Goal: Task Accomplishment & Management: Complete application form

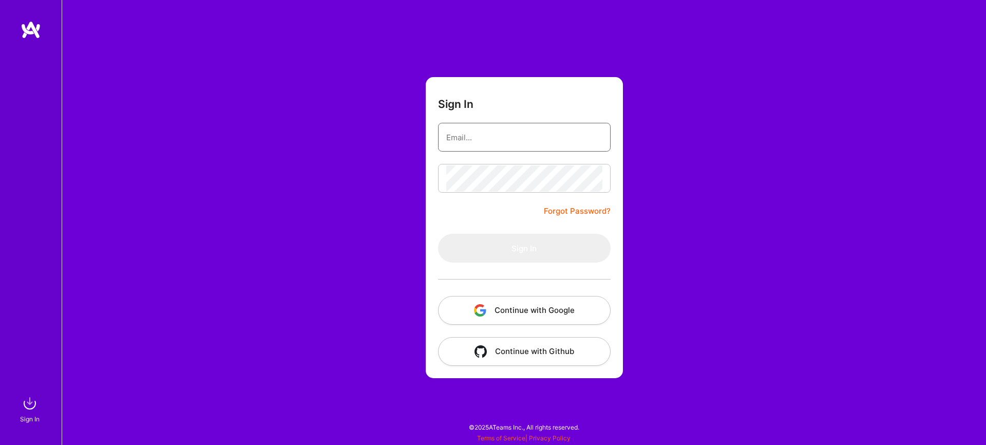
type input "[EMAIL_ADDRESS][DOMAIN_NAME]"
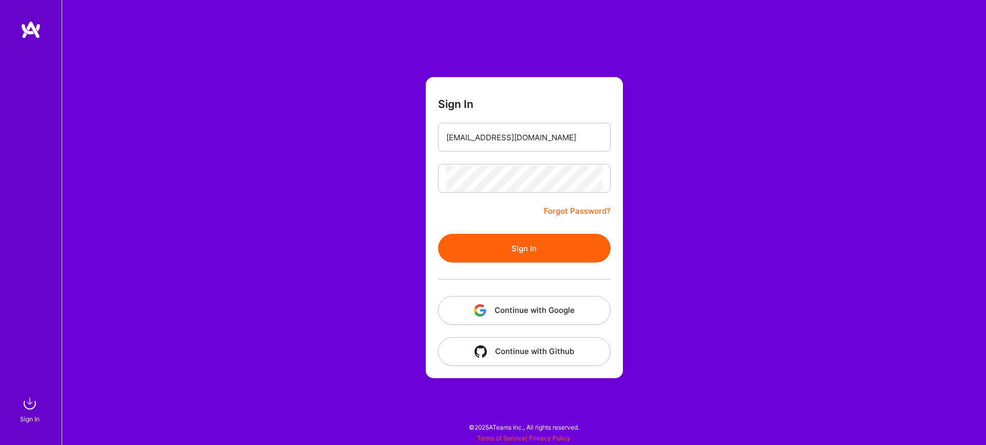
click at [461, 265] on div at bounding box center [524, 279] width 173 height 33
click at [493, 247] on button "Sign In" at bounding box center [524, 248] width 173 height 29
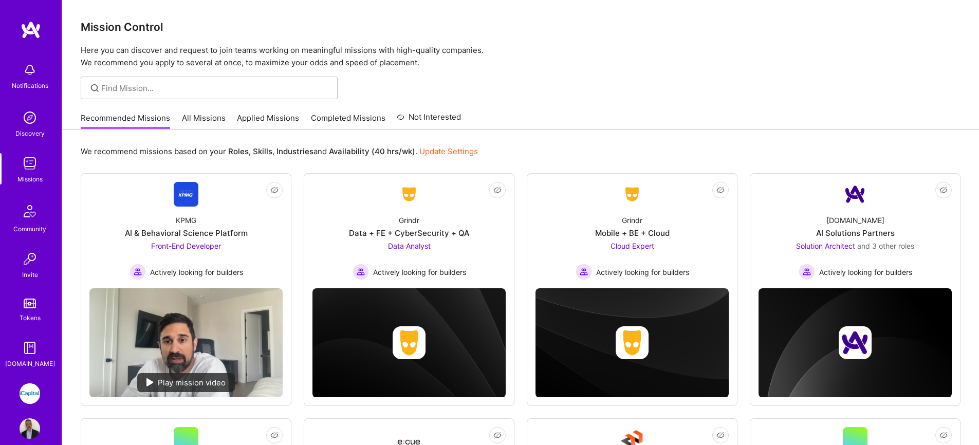
click at [208, 121] on link "All Missions" at bounding box center [204, 121] width 44 height 17
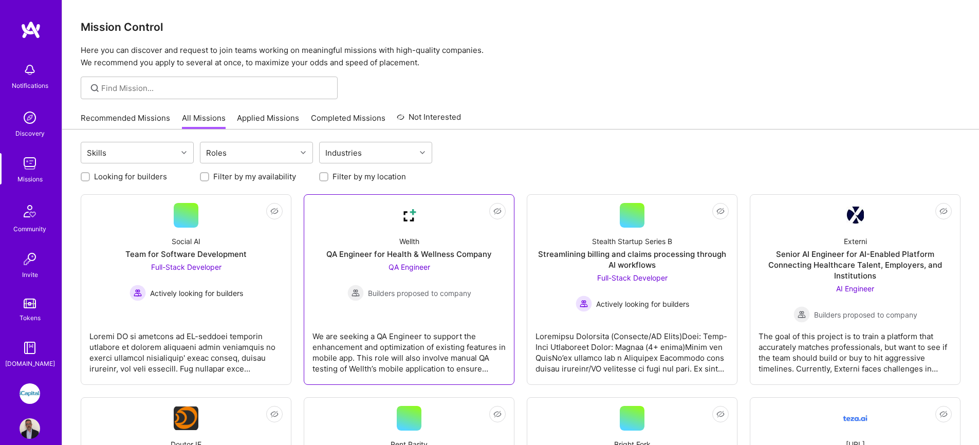
click at [391, 253] on div "QA Engineer for Health & Wellness Company" at bounding box center [408, 254] width 165 height 11
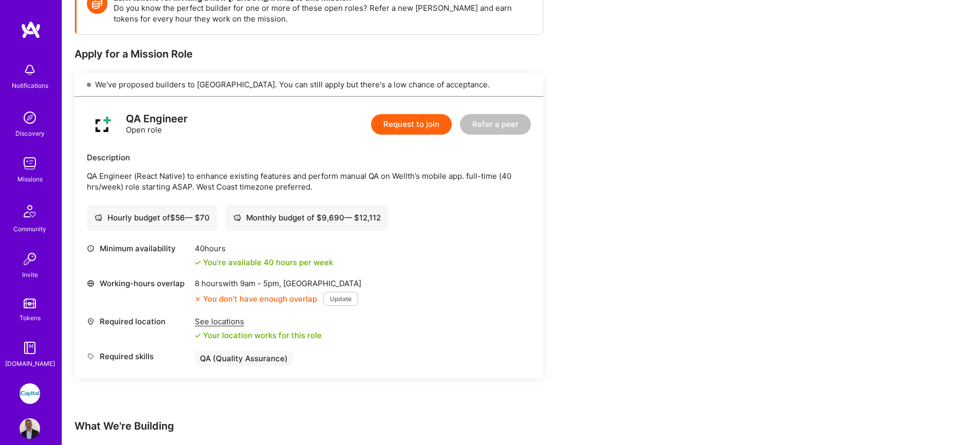
scroll to position [181, 0]
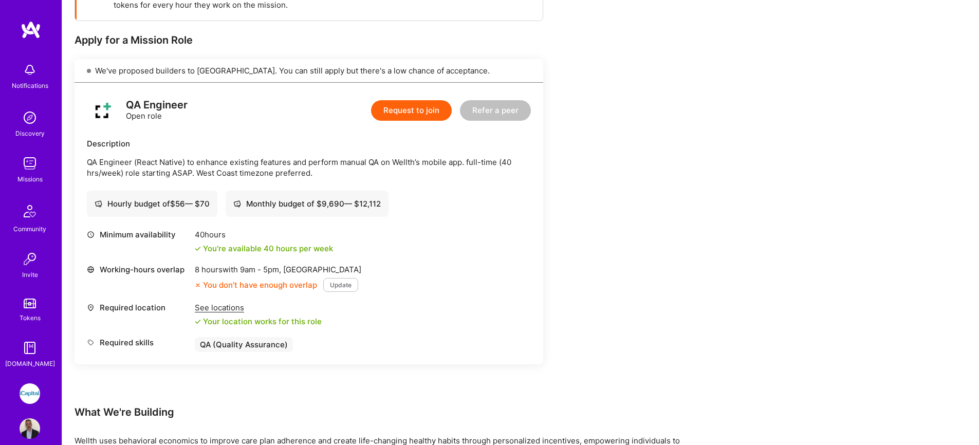
click at [339, 286] on button "Update" at bounding box center [340, 285] width 35 height 14
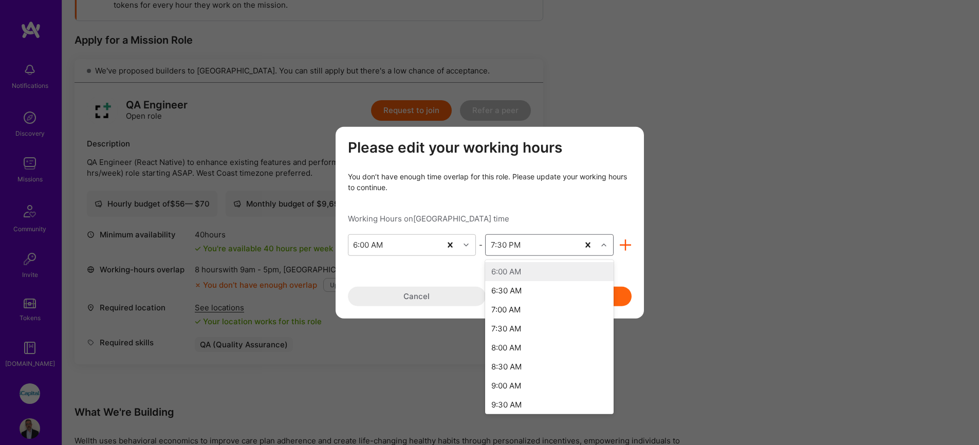
click at [603, 244] on icon "modal" at bounding box center [603, 244] width 5 height 5
click at [534, 335] on div "8:00 PM" at bounding box center [549, 335] width 128 height 19
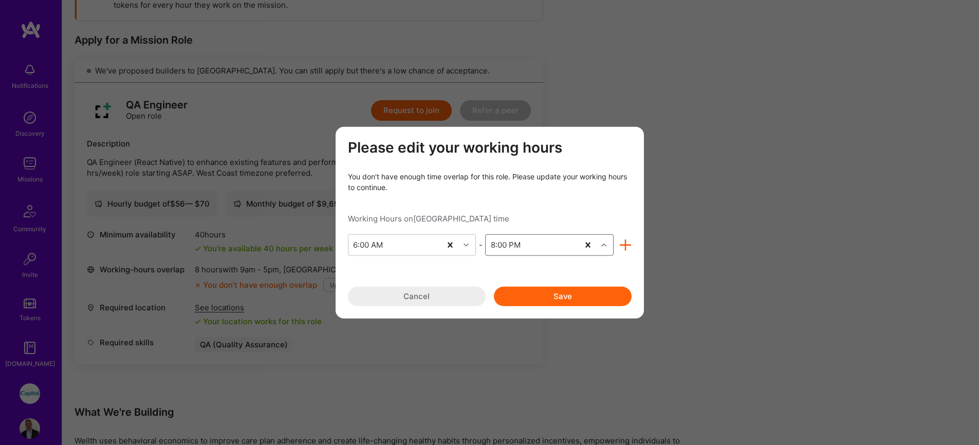
click at [553, 293] on button "Save" at bounding box center [563, 296] width 138 height 20
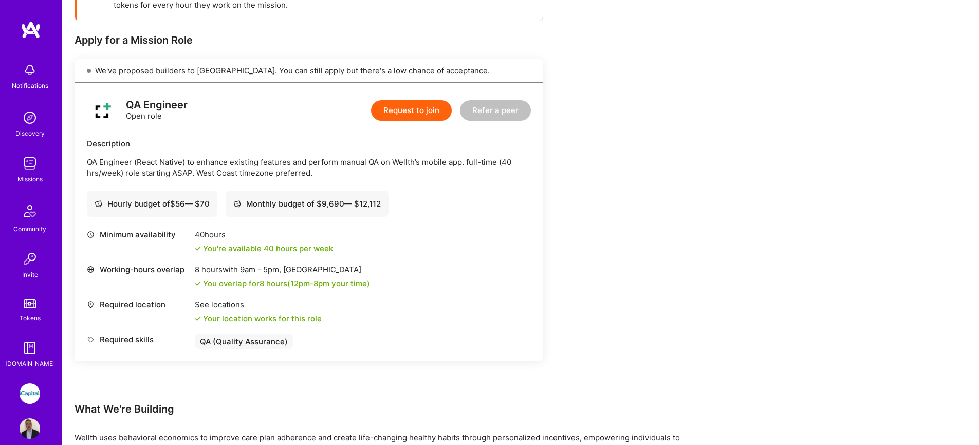
click at [420, 108] on button "Request to join" at bounding box center [411, 110] width 81 height 21
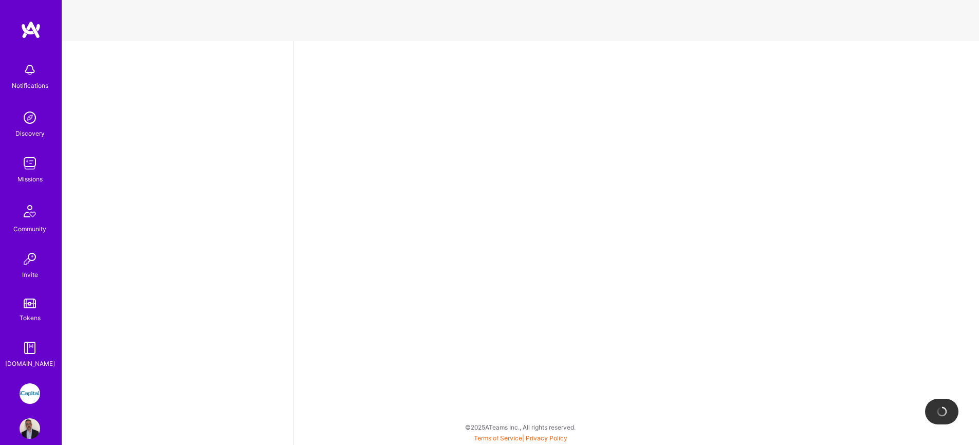
select select "CA"
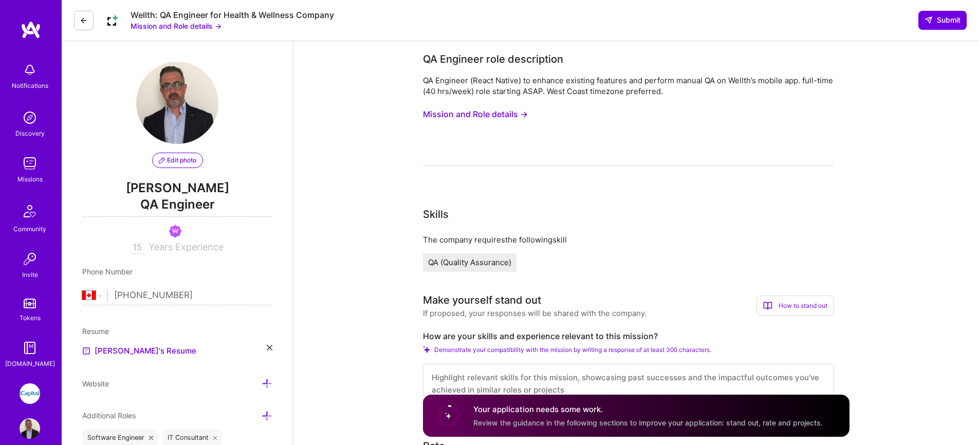
click at [489, 110] on button "Mission and Role details →" at bounding box center [475, 114] width 105 height 19
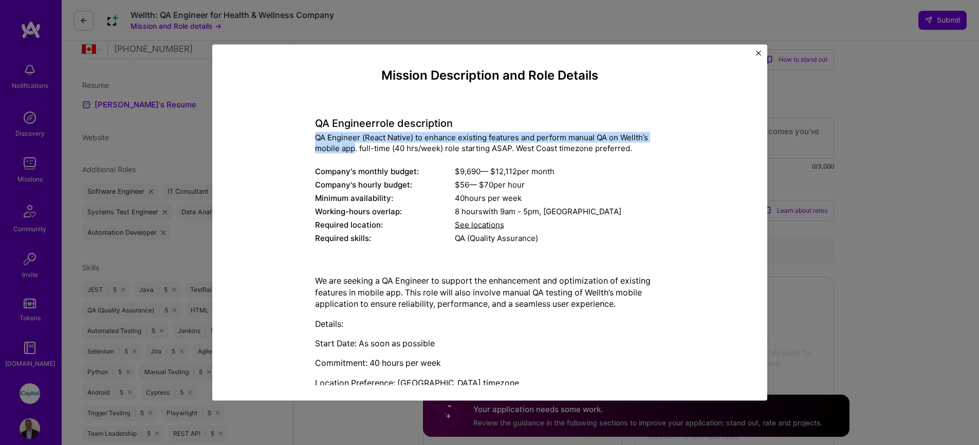
drag, startPoint x: 309, startPoint y: 139, endPoint x: 351, endPoint y: 152, distance: 44.5
click at [351, 152] on div "Mission Description and Role Details QA Engineer role description QA Engineer (…" at bounding box center [490, 253] width 508 height 371
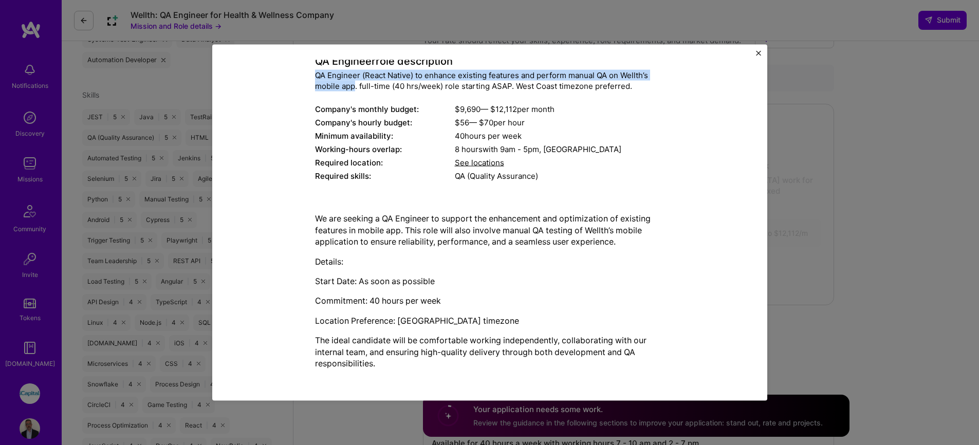
scroll to position [759, 0]
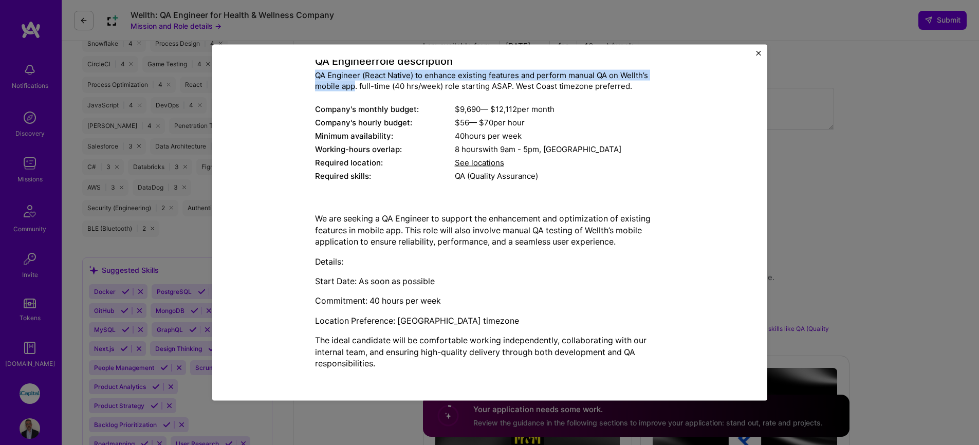
click at [758, 57] on button "Close" at bounding box center [758, 56] width 5 height 11
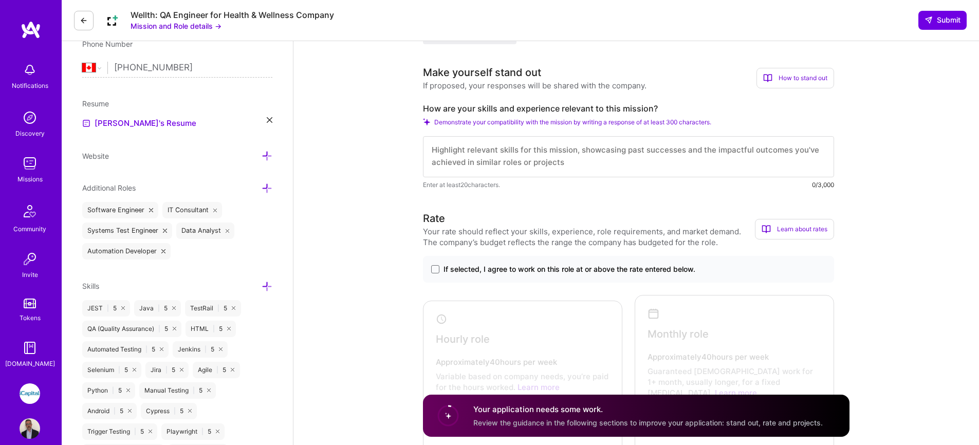
scroll to position [192, 0]
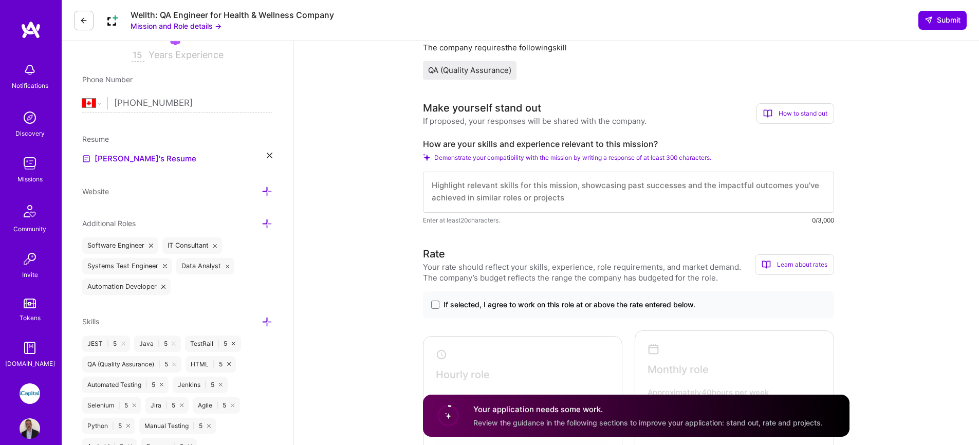
click at [454, 306] on span "If selected, I agree to work on this role at or above the rate entered below." at bounding box center [569, 304] width 252 height 10
click at [0, 0] on input "If selected, I agree to work on this role at or above the rate entered below." at bounding box center [0, 0] width 0 height 0
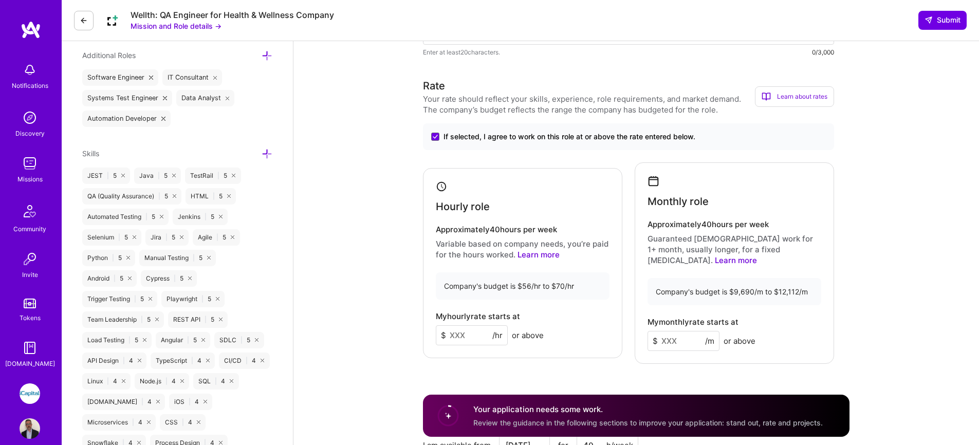
scroll to position [370, 0]
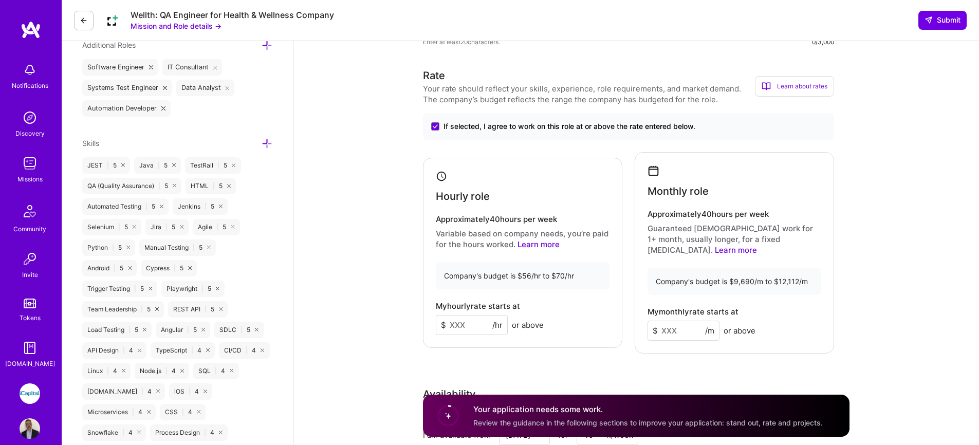
drag, startPoint x: 480, startPoint y: 320, endPoint x: 448, endPoint y: 321, distance: 31.3
click at [448, 321] on input at bounding box center [472, 325] width 72 height 20
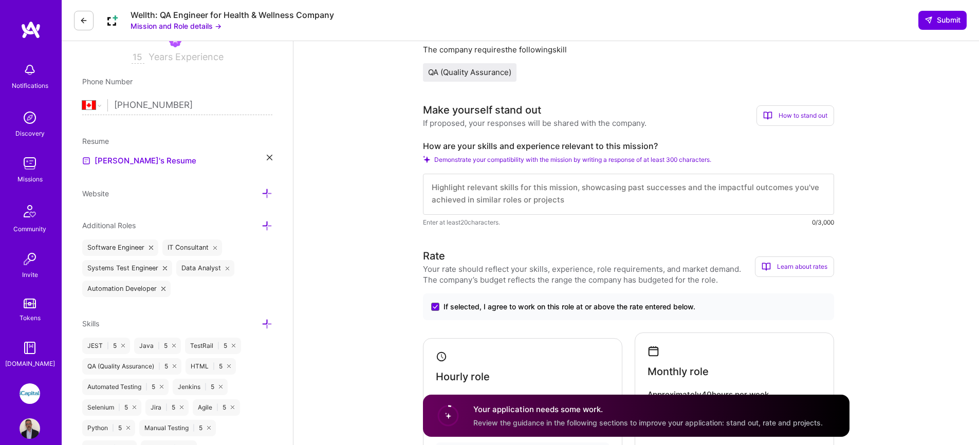
scroll to position [346, 0]
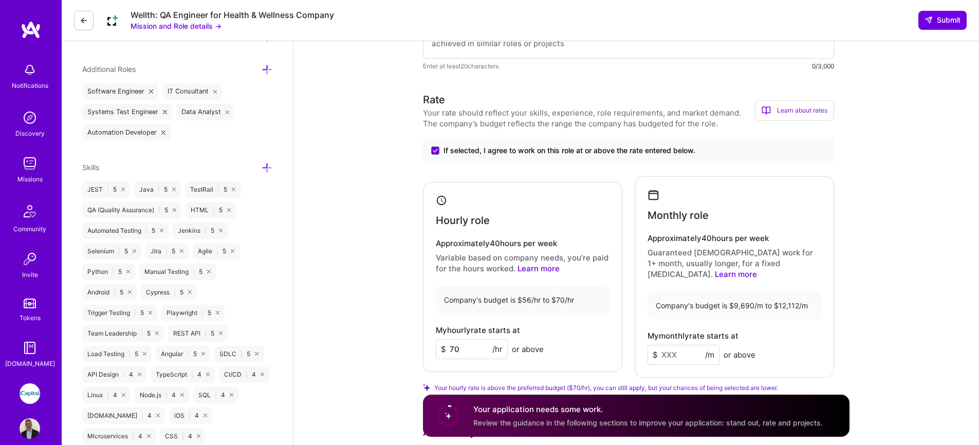
type input "70"
click at [672, 345] on input at bounding box center [683, 355] width 72 height 20
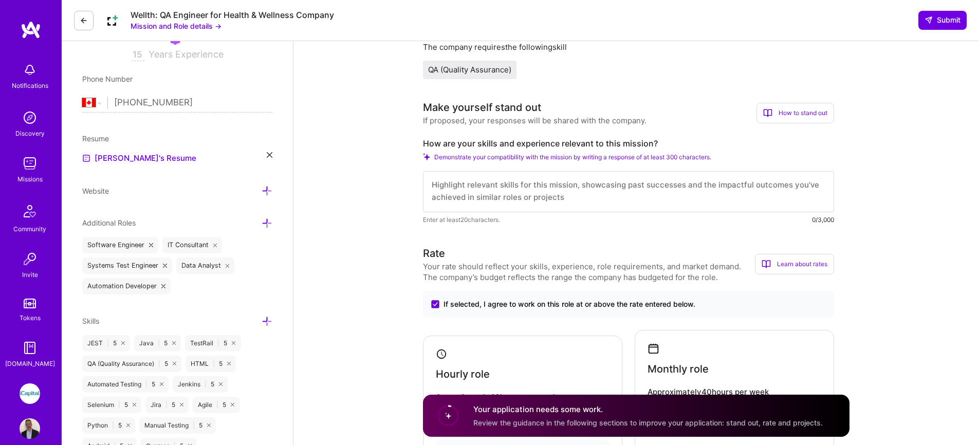
scroll to position [177, 0]
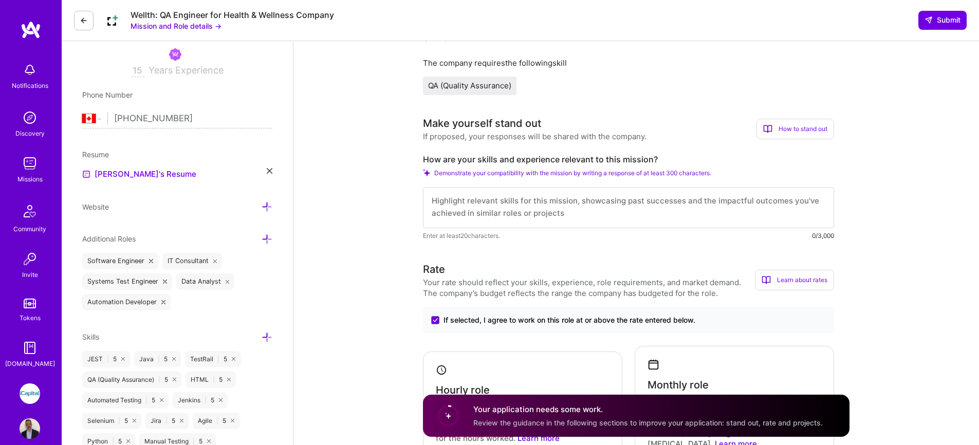
type input "12112"
click at [536, 217] on textarea at bounding box center [628, 207] width 411 height 41
drag, startPoint x: 664, startPoint y: 158, endPoint x: 435, endPoint y: 148, distance: 228.8
click at [435, 148] on div "Make yourself stand out If proposed, your responses will be shared with the com…" at bounding box center [628, 178] width 411 height 125
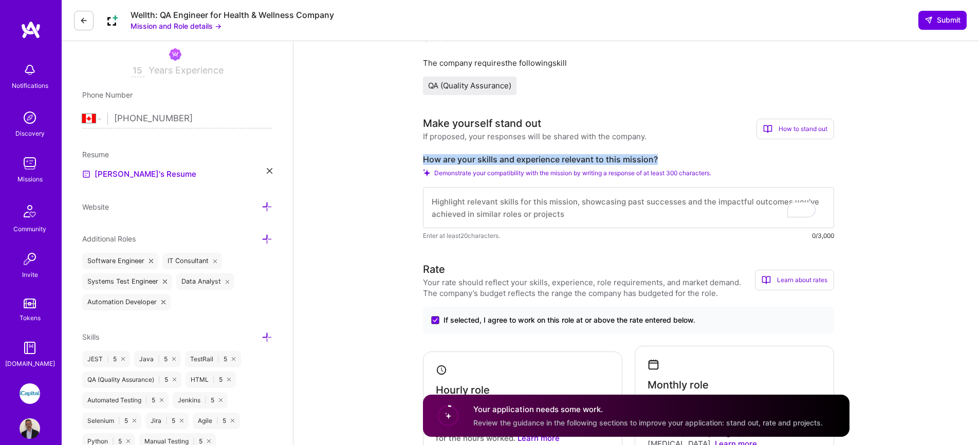
copy label "How are your skills and experience relevant to this mission?"
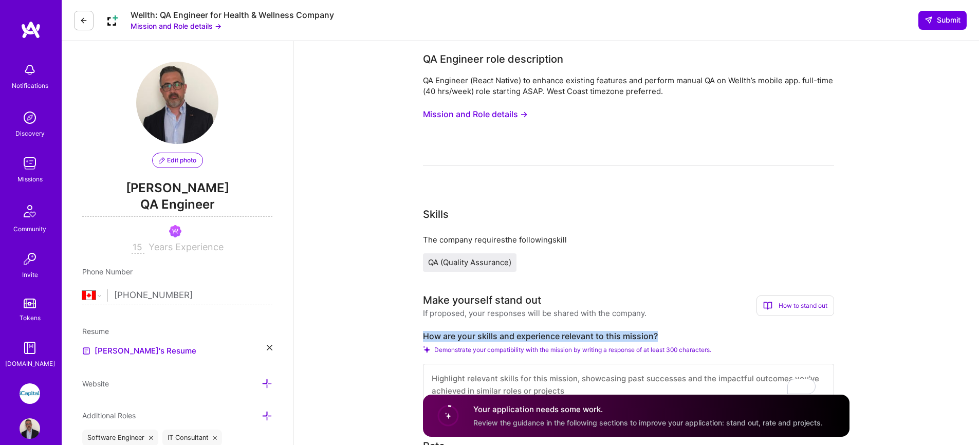
click at [32, 163] on img at bounding box center [30, 163] width 21 height 21
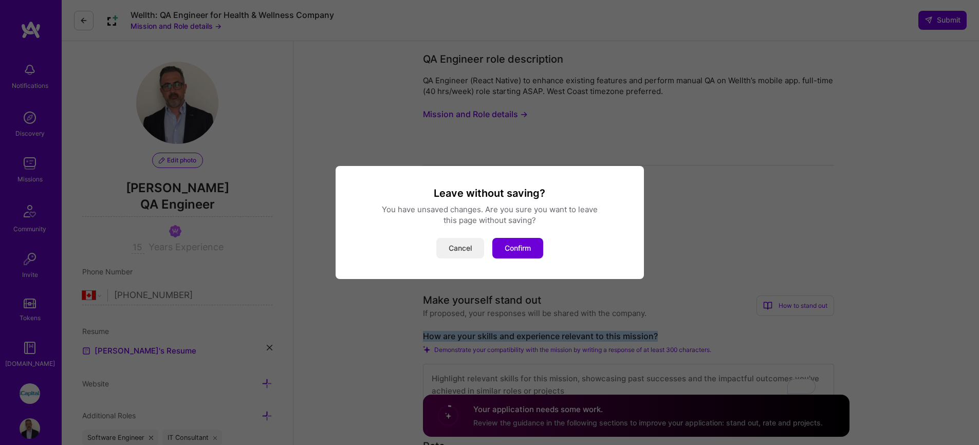
click at [460, 249] on button "Cancel" at bounding box center [460, 248] width 48 height 21
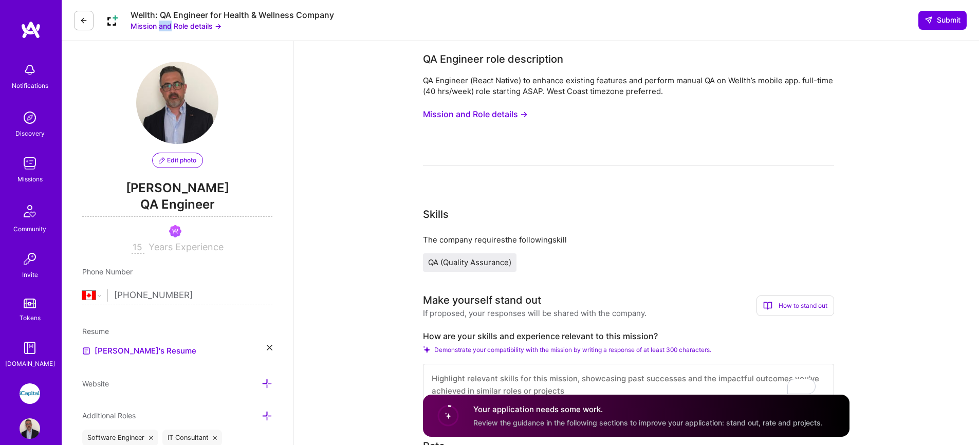
click at [148, 25] on button "Mission and Role details →" at bounding box center [175, 26] width 91 height 11
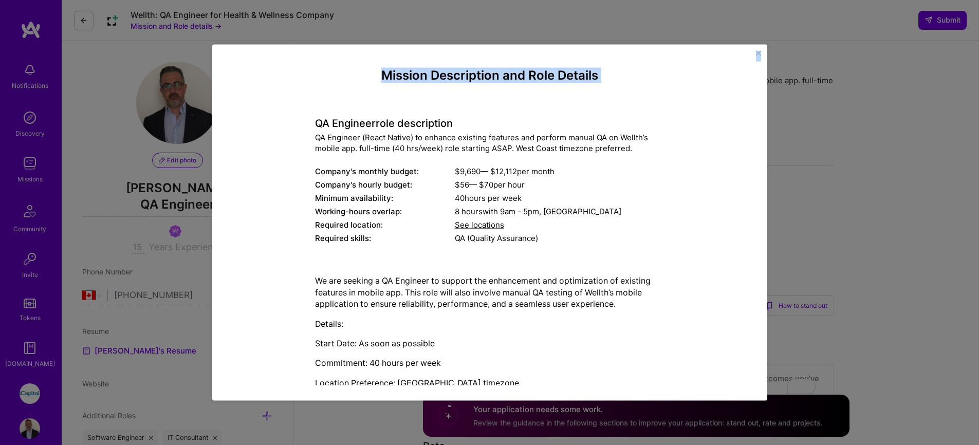
scroll to position [62, 0]
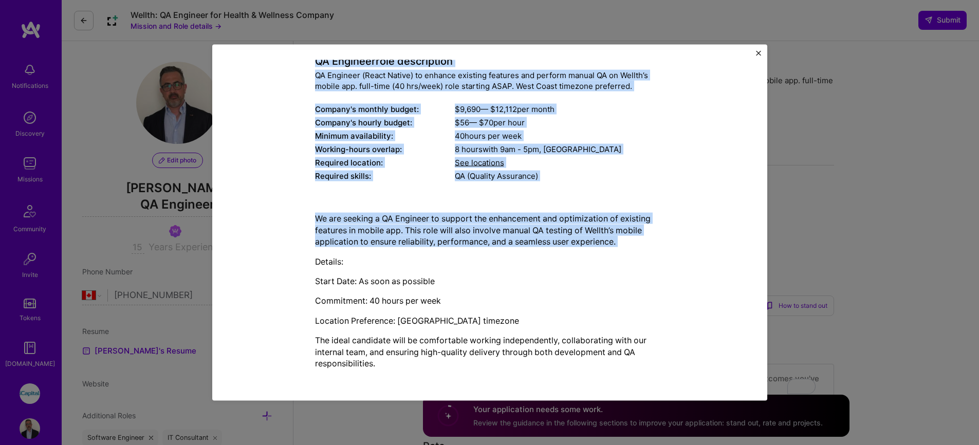
drag, startPoint x: 311, startPoint y: 122, endPoint x: 611, endPoint y: 250, distance: 326.4
click at [611, 250] on div "Mission Description and Role Details QA Engineer role description QA Engineer (…" at bounding box center [489, 191] width 349 height 371
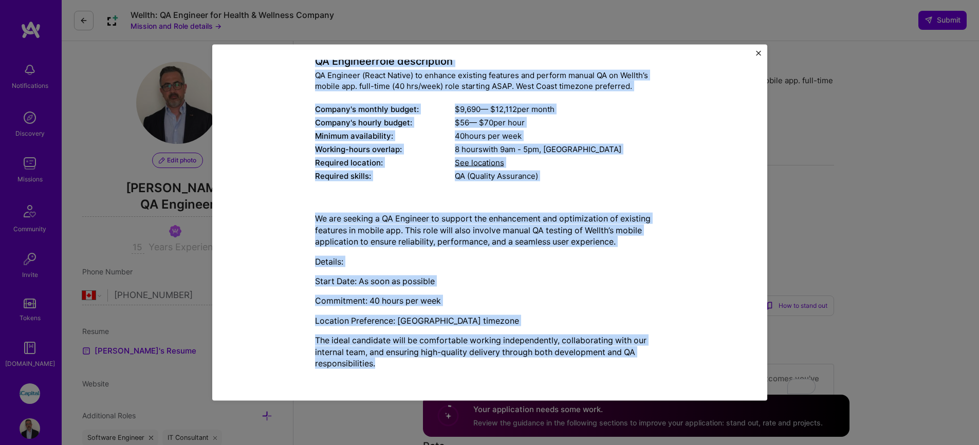
scroll to position [0, 0]
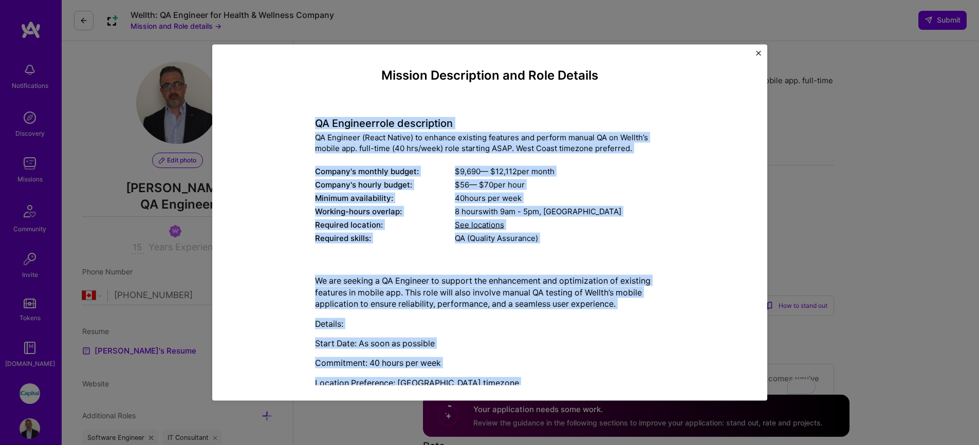
drag, startPoint x: 535, startPoint y: 365, endPoint x: 310, endPoint y: 124, distance: 329.7
click at [315, 124] on div "Mission Description and Role Details QA Engineer role description QA Engineer (…" at bounding box center [489, 253] width 349 height 371
copy div "LO Ipsumdol sita consectetur AD Elitsedd (Eiusm Tempor) in utlabor etdolore mag…"
click at [757, 54] on img "Close" at bounding box center [758, 53] width 5 height 5
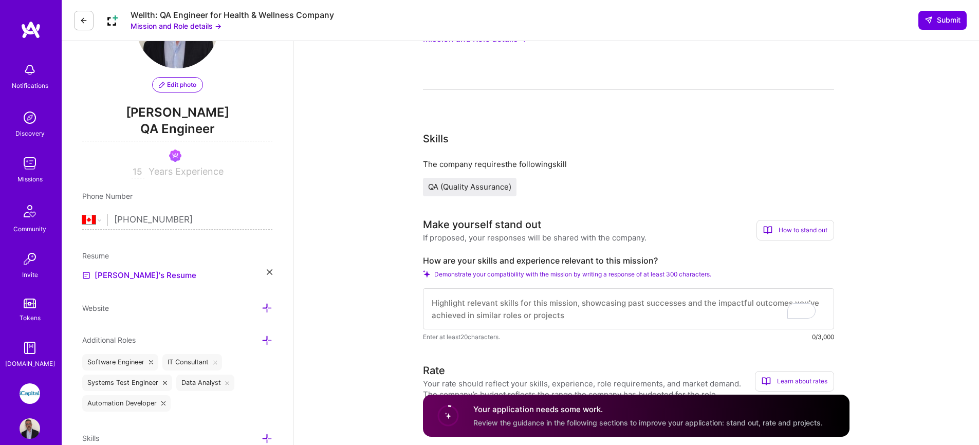
scroll to position [75, 0]
click at [492, 188] on span "QA (Quality Assurance)" at bounding box center [469, 187] width 83 height 10
click at [453, 189] on span "QA (Quality Assurance)" at bounding box center [469, 187] width 83 height 10
click at [510, 311] on textarea "To enrich screen reader interactions, please activate Accessibility in Grammarl…" at bounding box center [628, 309] width 411 height 41
paste textarea "I have strong hands-on experience testing React Native mobile apps across iOS a…"
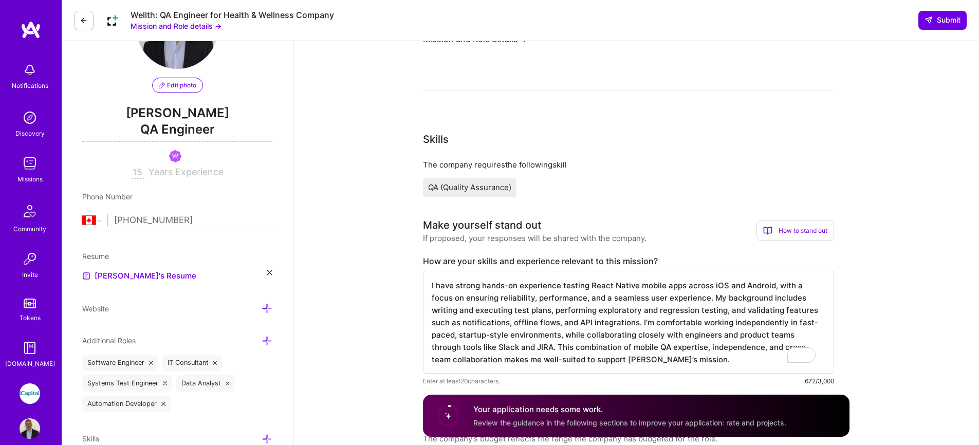
type textarea "I have strong hands-on experience testing React Native mobile apps across iOS a…"
click at [473, 189] on span "QA (Quality Assurance)" at bounding box center [469, 187] width 83 height 10
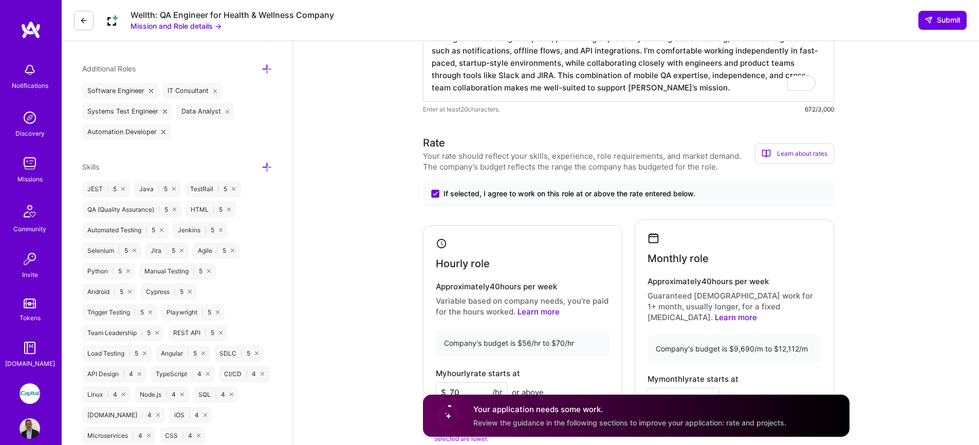
scroll to position [688, 0]
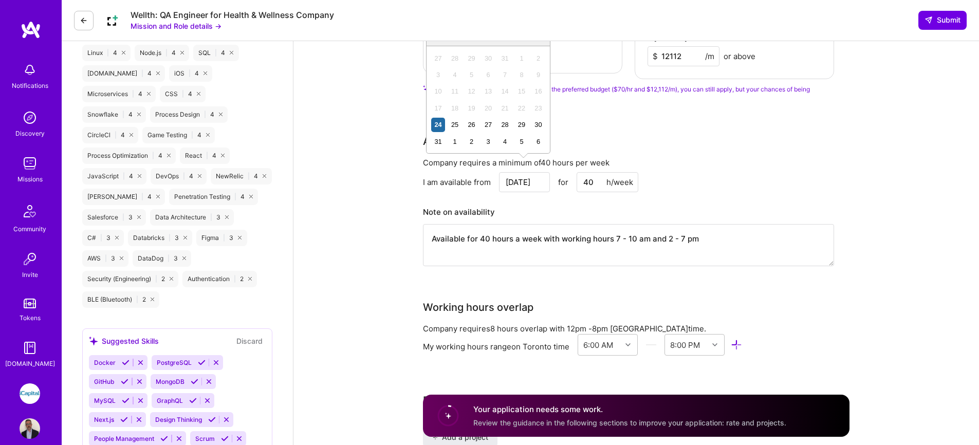
drag, startPoint x: 532, startPoint y: 172, endPoint x: 521, endPoint y: 173, distance: 10.9
click at [521, 173] on input "[DATE]" at bounding box center [524, 182] width 51 height 20
drag, startPoint x: 470, startPoint y: 145, endPoint x: 481, endPoint y: 141, distance: 12.5
click at [480, 141] on div "31 1 2 3 4 5 6" at bounding box center [487, 141] width 117 height 16
click at [486, 141] on div "3" at bounding box center [488, 142] width 14 height 14
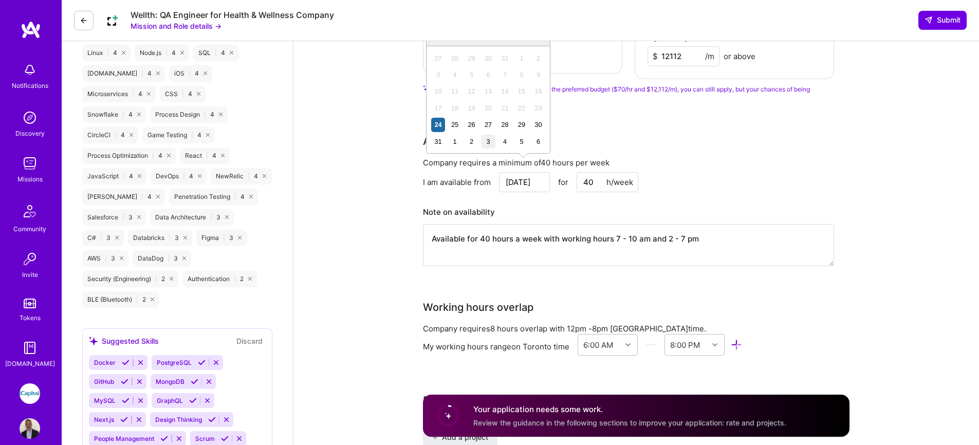
type input "[DATE]"
click at [667, 231] on textarea "Available for 40 hours a week with working hours 7 - 10 am and 2 - 7 pm" at bounding box center [628, 245] width 411 height 42
drag, startPoint x: 714, startPoint y: 230, endPoint x: 425, endPoint y: 220, distance: 288.9
click at [425, 224] on textarea "Available for 40 hours a week with working hours 7 - 10 am and 2 - 7 pm" at bounding box center [628, 245] width 411 height 42
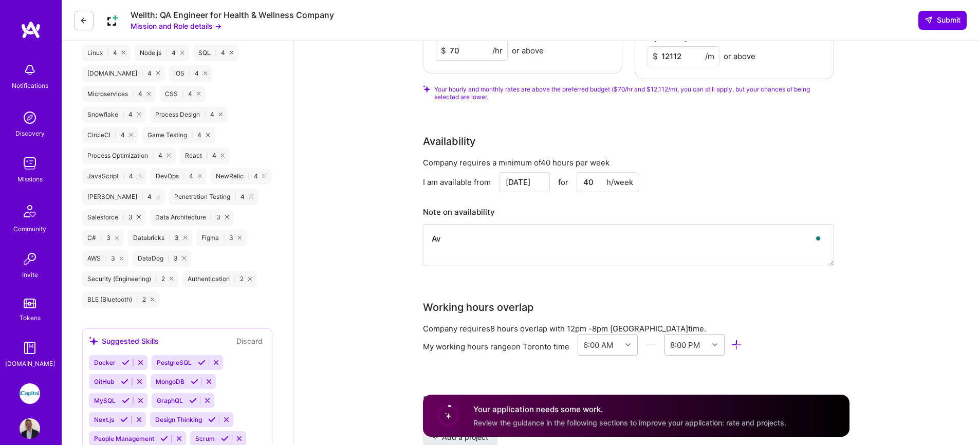
type textarea "A"
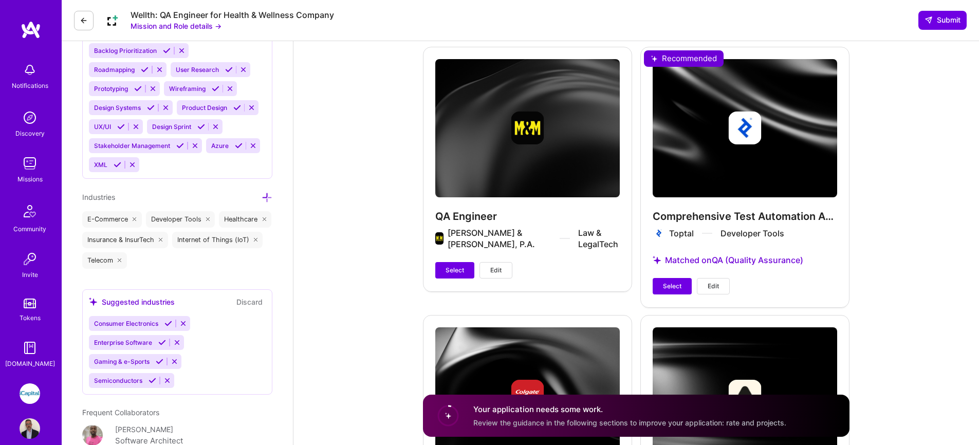
scroll to position [1186, 0]
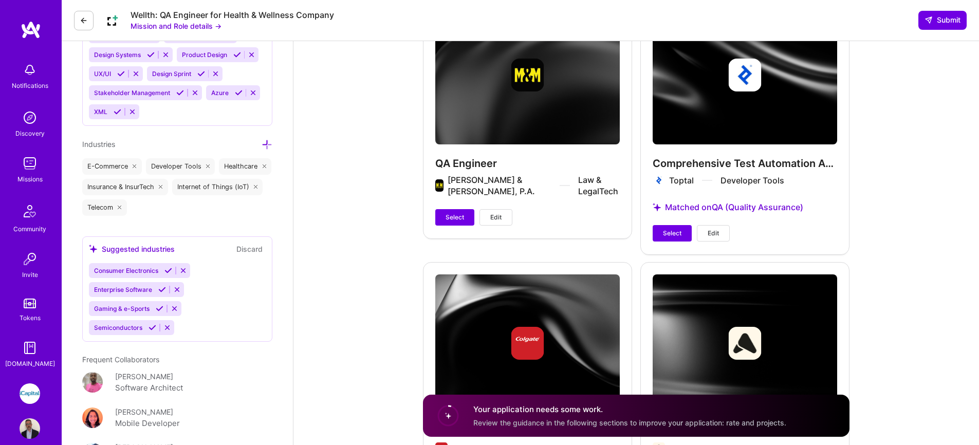
click at [469, 209] on button "Select" at bounding box center [454, 217] width 39 height 16
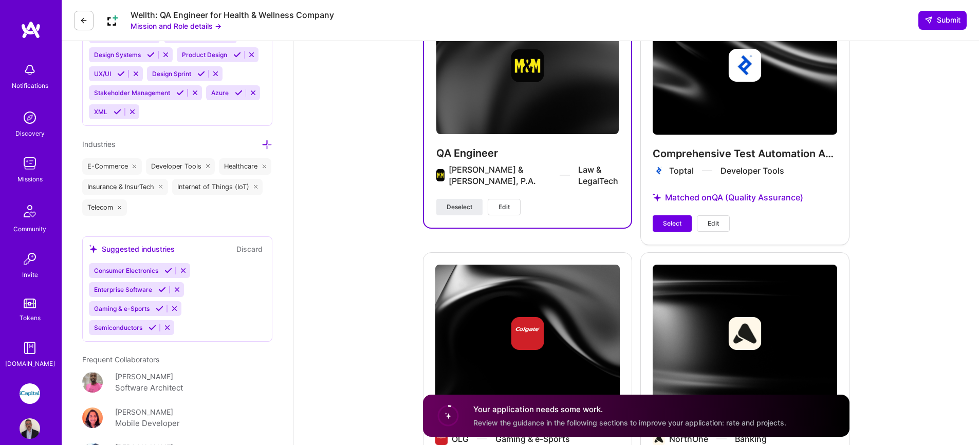
click at [663, 203] on div "Comprehensive Test Automation Architecture Toptal Developer Tools Matched on QA…" at bounding box center [744, 114] width 209 height 260
click at [673, 219] on span "Select" at bounding box center [672, 223] width 18 height 9
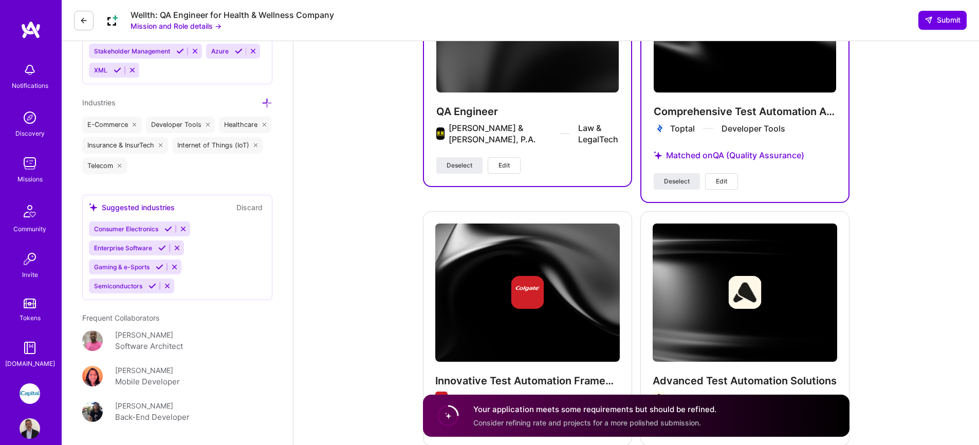
scroll to position [1387, 0]
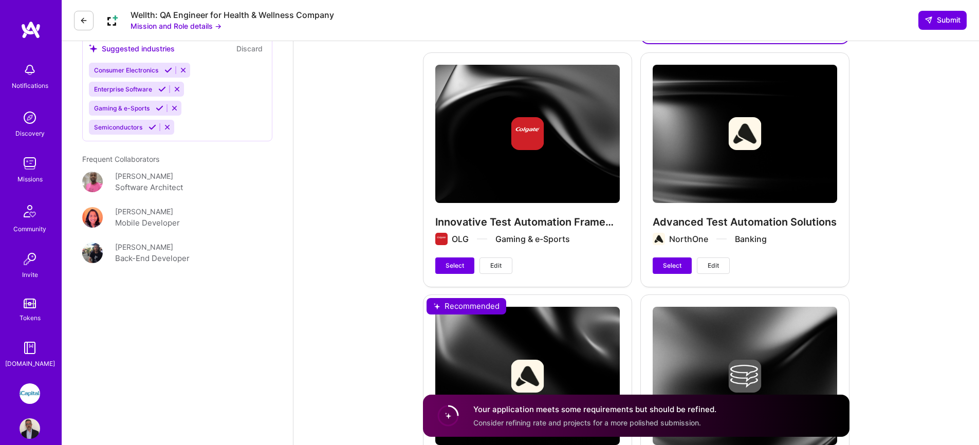
drag, startPoint x: 460, startPoint y: 253, endPoint x: 477, endPoint y: 252, distance: 17.0
click at [460, 261] on span "Select" at bounding box center [454, 265] width 18 height 9
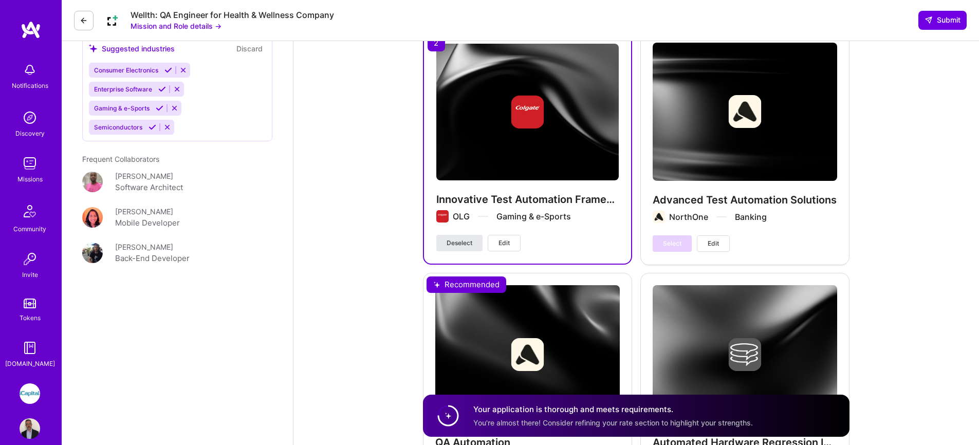
click at [466, 238] on span "Deselect" at bounding box center [459, 242] width 26 height 9
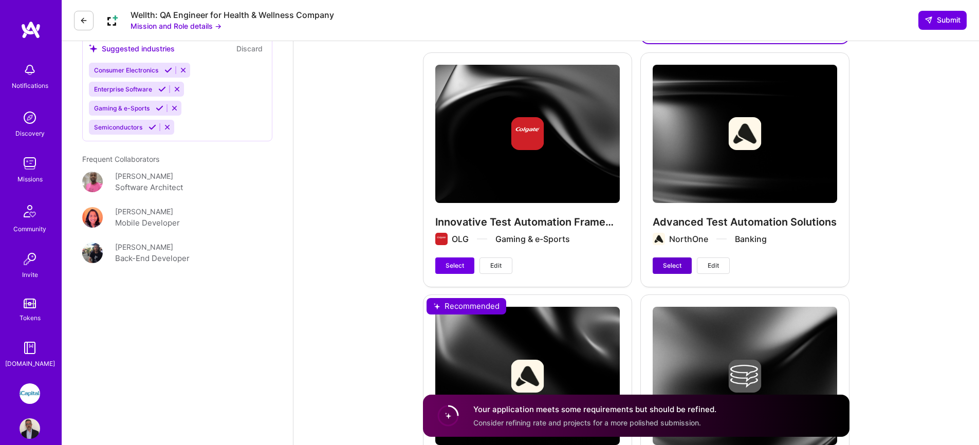
click at [667, 261] on span "Select" at bounding box center [672, 265] width 18 height 9
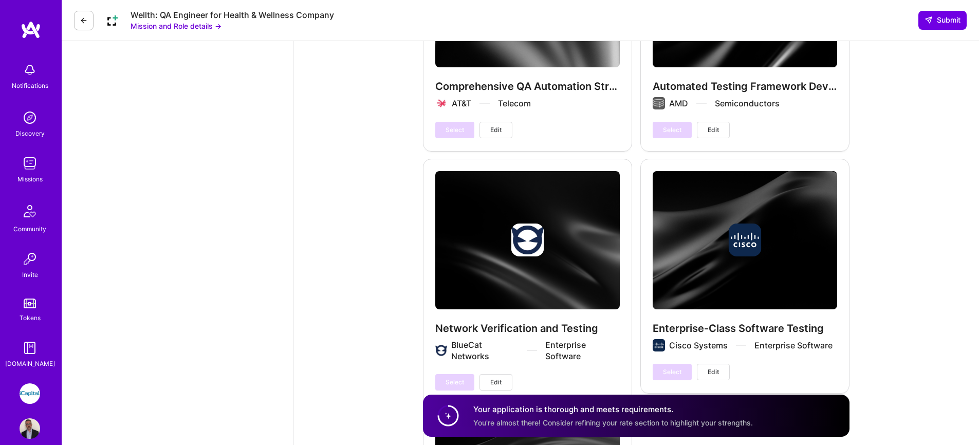
scroll to position [0, 0]
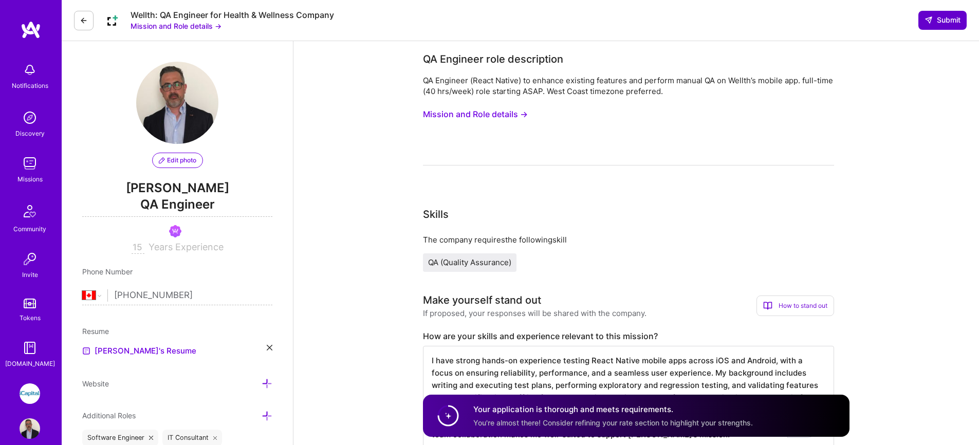
click at [935, 22] on span "Submit" at bounding box center [942, 20] width 36 height 10
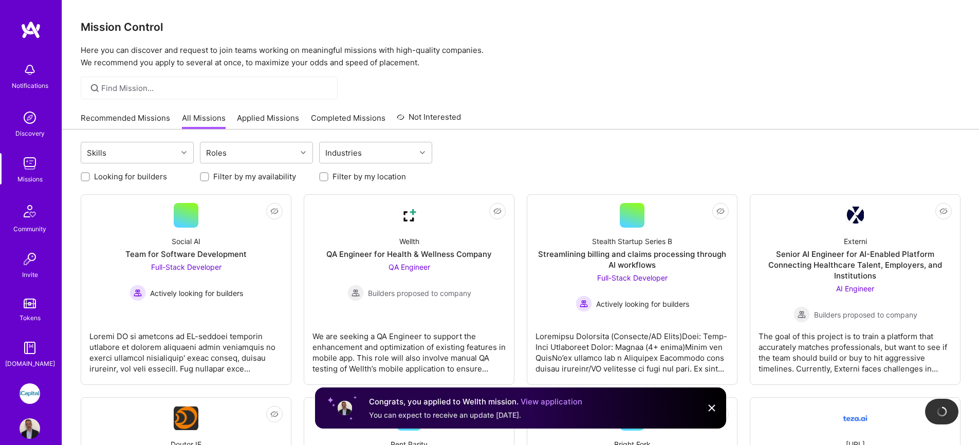
click at [271, 120] on link "Applied Missions" at bounding box center [268, 121] width 62 height 17
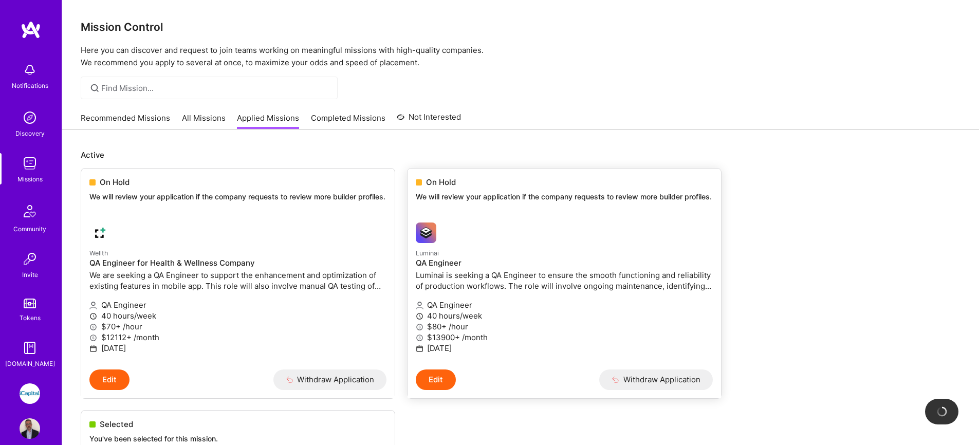
click at [461, 189] on div "On Hold We will review your application if the company requests to review more …" at bounding box center [563, 191] width 313 height 46
click at [448, 181] on span "On Hold" at bounding box center [441, 182] width 30 height 11
click at [485, 226] on div at bounding box center [515, 232] width 198 height 21
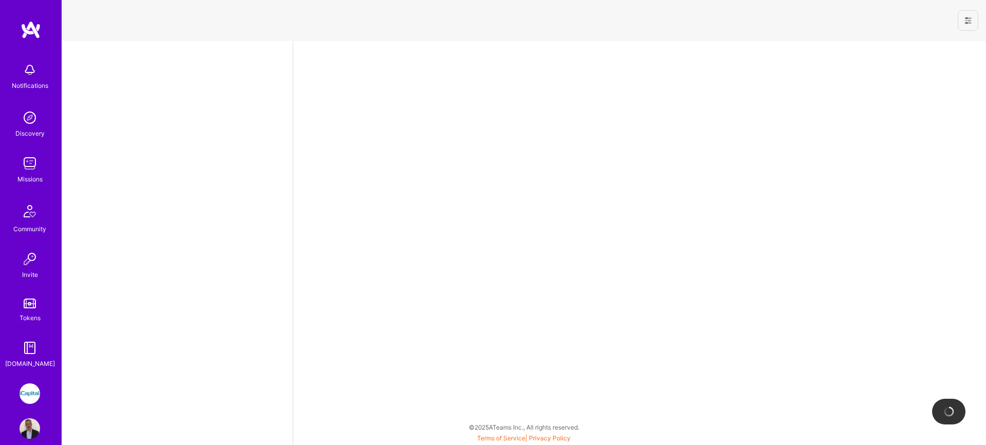
select select "CA"
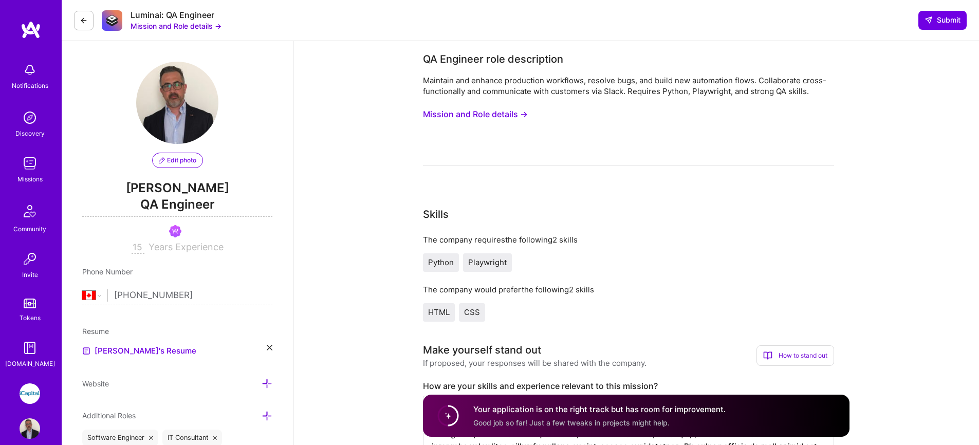
click at [213, 26] on button "Mission and Role details →" at bounding box center [175, 26] width 91 height 11
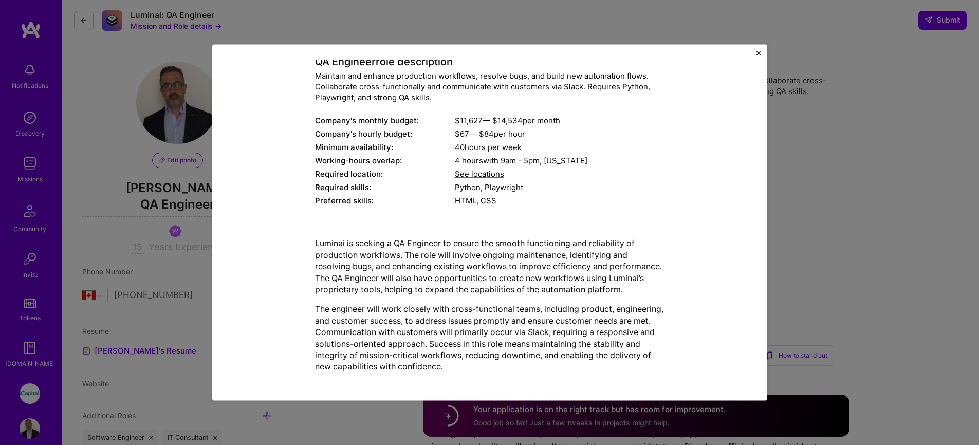
scroll to position [65, 0]
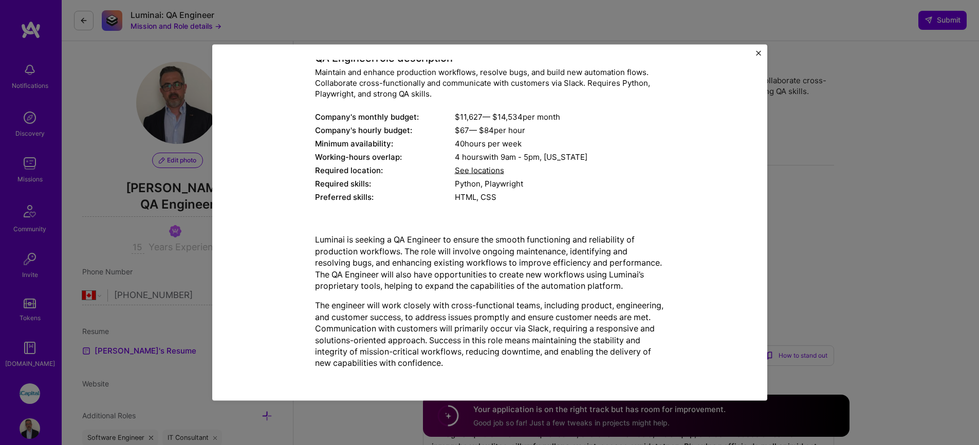
click at [760, 51] on div "Mission Description and Role Details QA Engineer role description Maintain and …" at bounding box center [489, 223] width 555 height 356
click at [758, 57] on button "Close" at bounding box center [758, 56] width 5 height 11
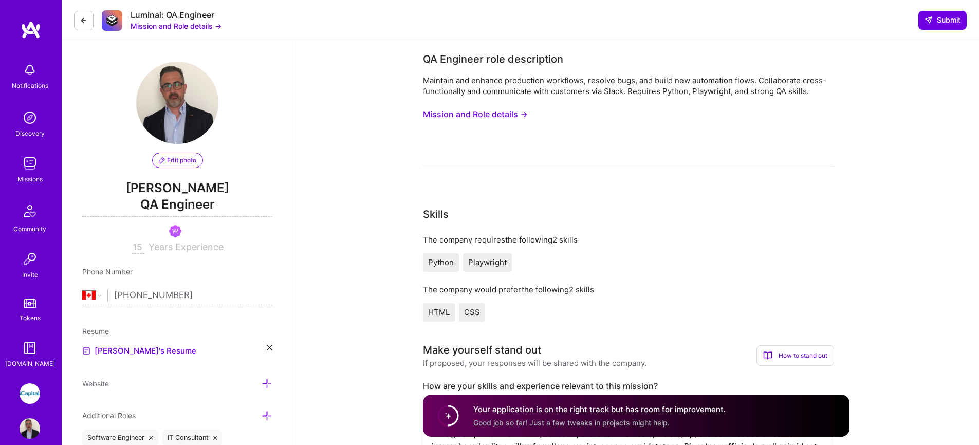
click at [85, 23] on icon at bounding box center [84, 20] width 8 height 8
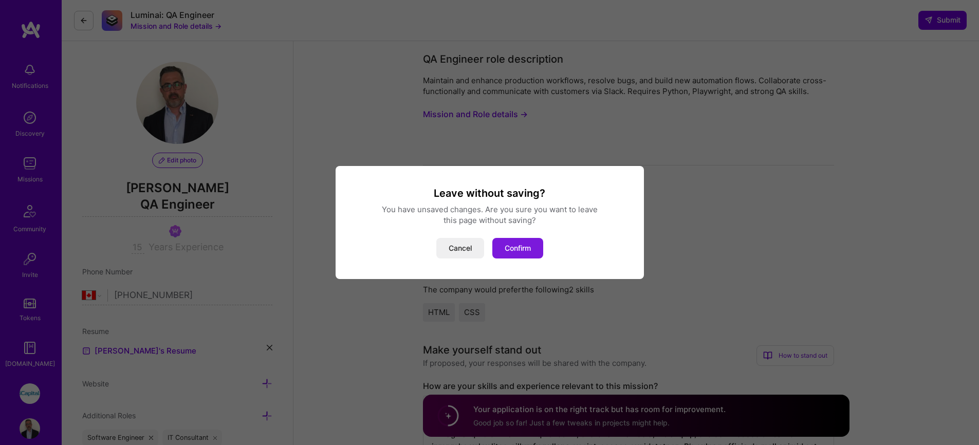
click at [515, 247] on button "Confirm" at bounding box center [517, 248] width 51 height 21
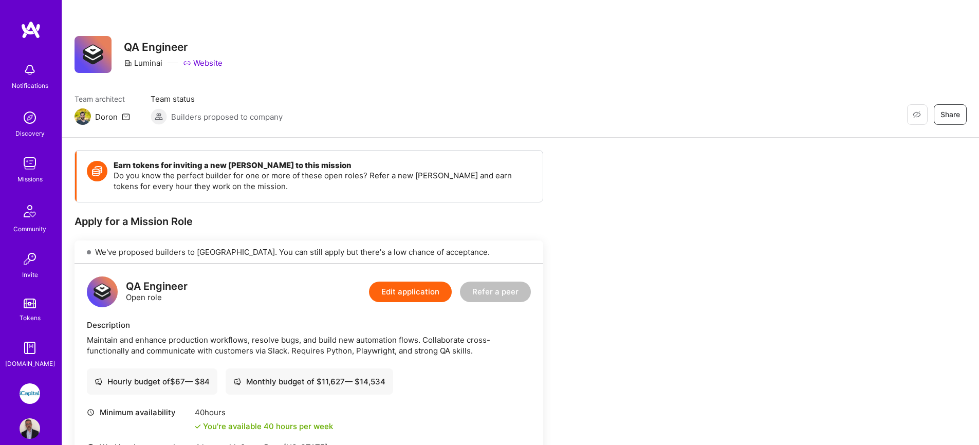
click at [31, 157] on img at bounding box center [30, 163] width 21 height 21
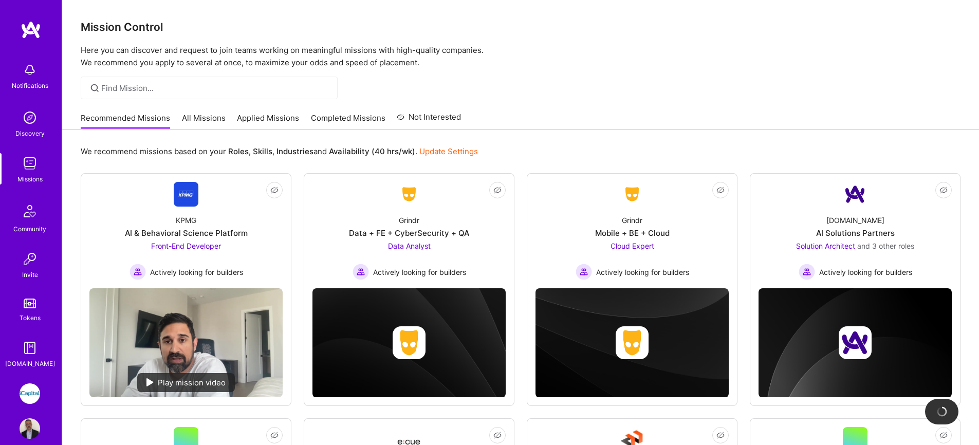
click at [213, 119] on link "All Missions" at bounding box center [204, 121] width 44 height 17
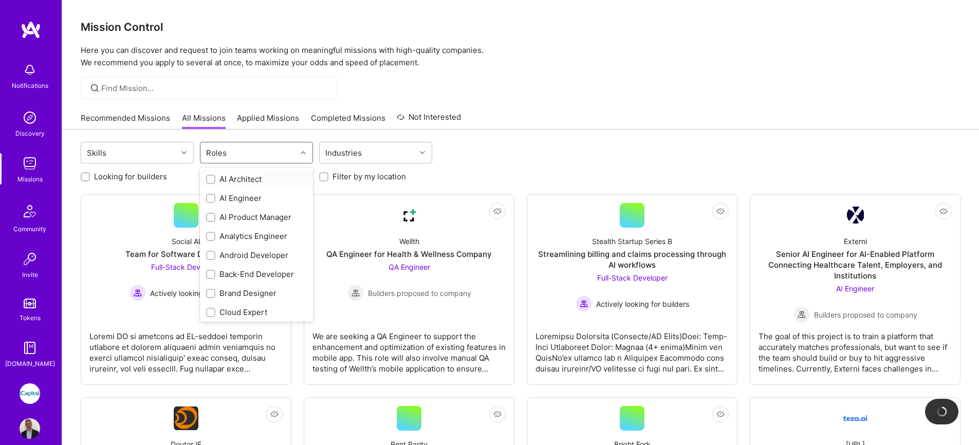
click at [250, 157] on div "Roles" at bounding box center [248, 152] width 96 height 21
click at [226, 206] on div "QA Engineer" at bounding box center [256, 204] width 101 height 11
checkbox input "true"
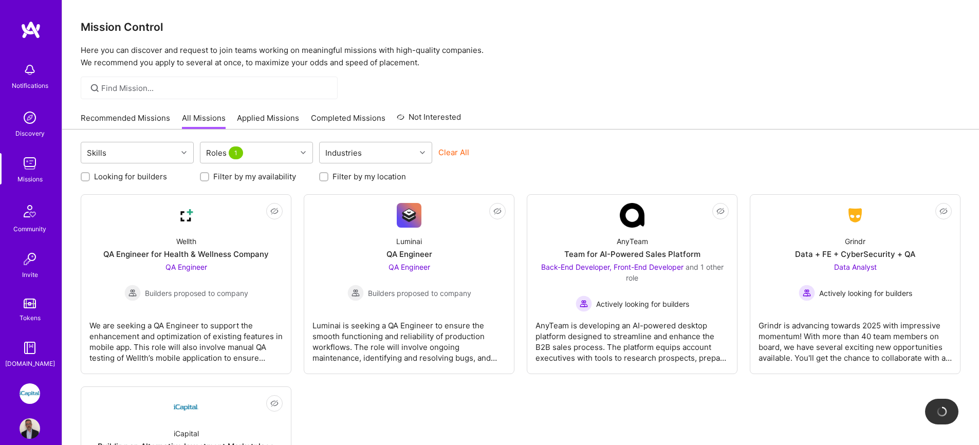
click at [630, 131] on div "Skills Roles 1 Industries Clear All Looking for builders Filter by my availabil…" at bounding box center [520, 332] width 916 height 407
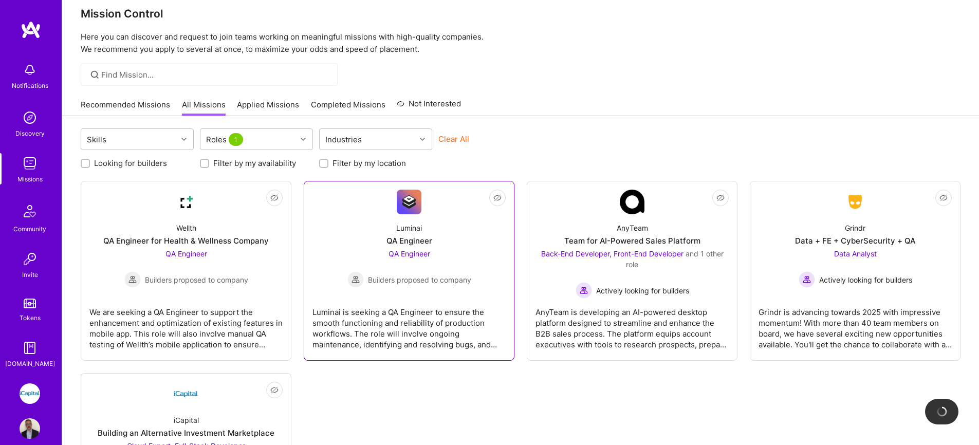
scroll to position [84, 0]
